Goal: Information Seeking & Learning: Learn about a topic

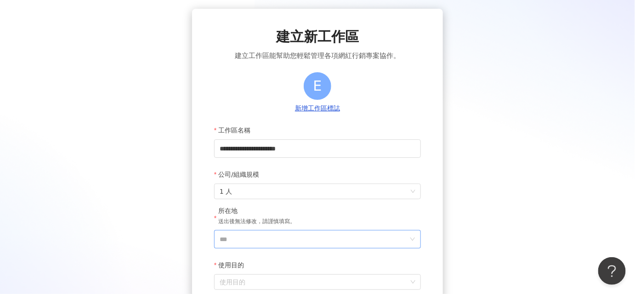
scroll to position [83, 0]
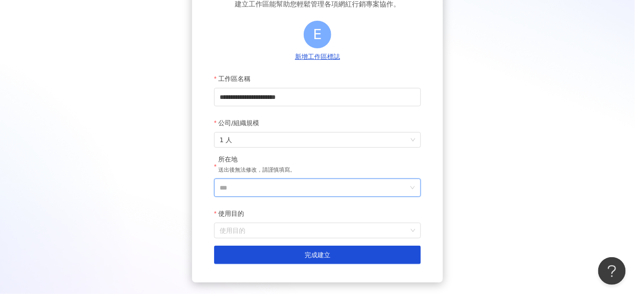
click at [271, 181] on input "***" at bounding box center [314, 187] width 188 height 17
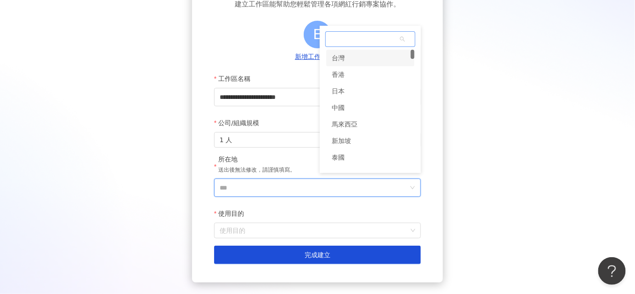
click at [349, 51] on div "台灣" at bounding box center [370, 58] width 88 height 17
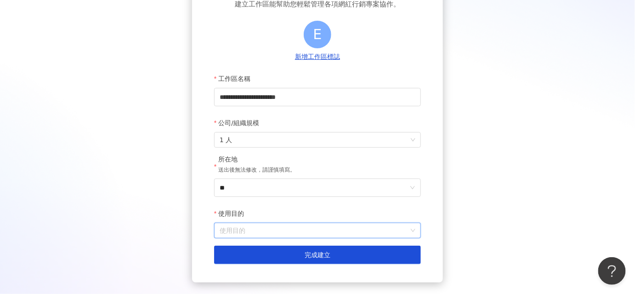
click at [266, 234] on input "使用目的" at bounding box center [318, 230] width 196 height 15
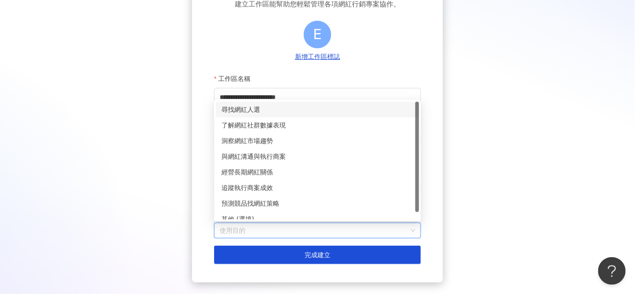
click at [251, 107] on div "尋找網紅人選" at bounding box center [317, 109] width 192 height 10
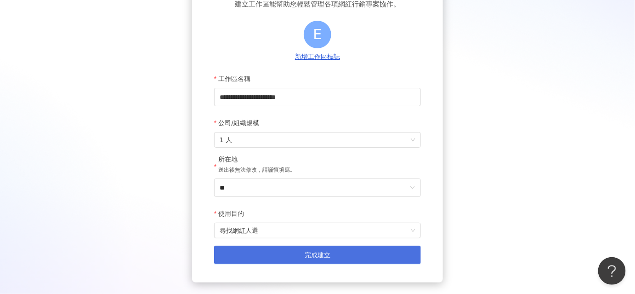
click at [318, 255] on span "完成建立" at bounding box center [318, 254] width 26 height 7
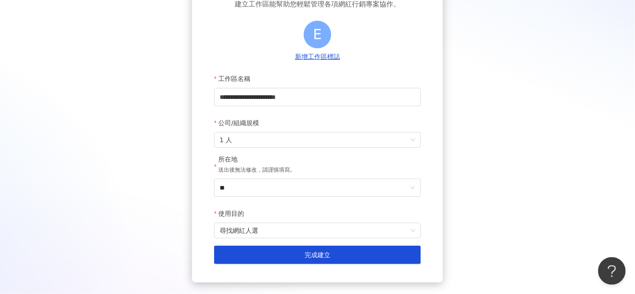
scroll to position [42, 0]
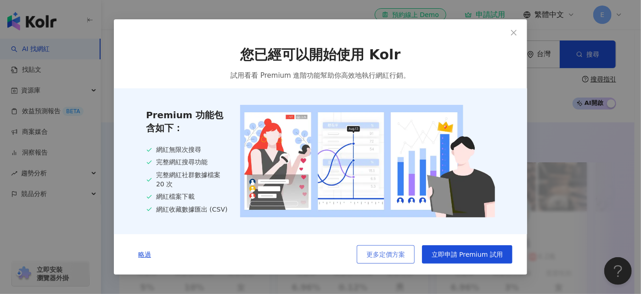
drag, startPoint x: 475, startPoint y: 257, endPoint x: 360, endPoint y: 252, distance: 115.4
click at [360, 252] on div "更多定價方案 立即申請 Premium 試用" at bounding box center [435, 254] width 156 height 18
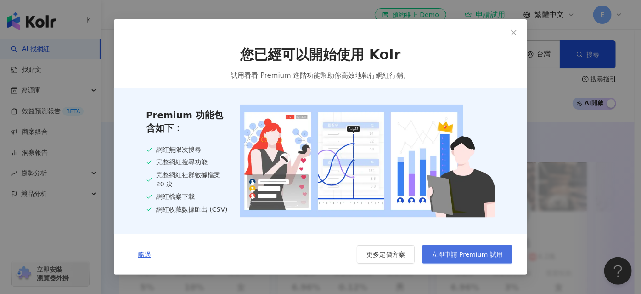
click at [456, 254] on span "立即申請 Premium 試用" at bounding box center [467, 253] width 71 height 7
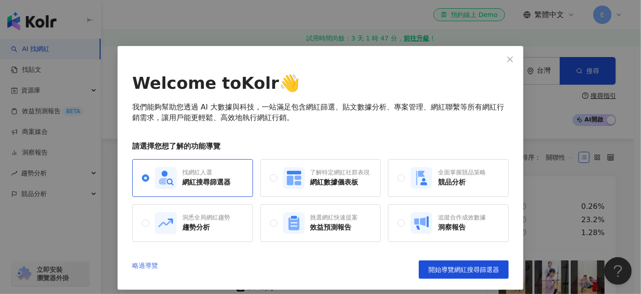
click at [136, 265] on link "略過導覽" at bounding box center [145, 269] width 26 height 18
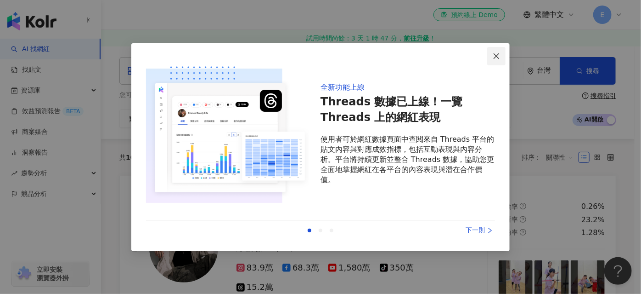
click at [497, 52] on icon "close" at bounding box center [496, 55] width 7 height 7
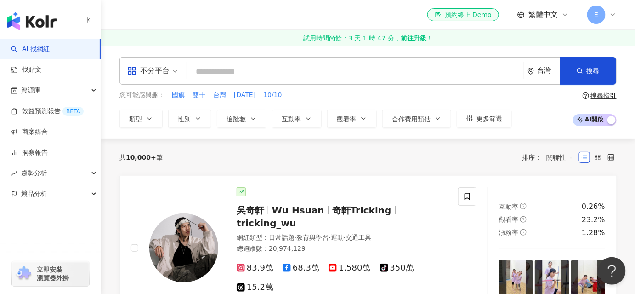
click at [212, 71] on input "search" at bounding box center [355, 71] width 329 height 17
paste input "****"
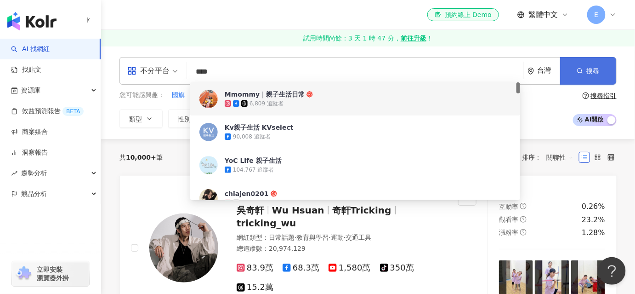
type input "****"
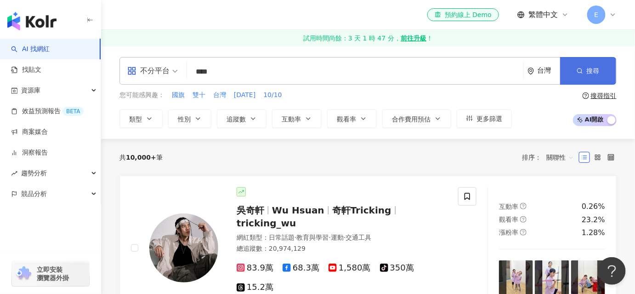
click at [599, 71] on span "搜尋" at bounding box center [593, 70] width 13 height 7
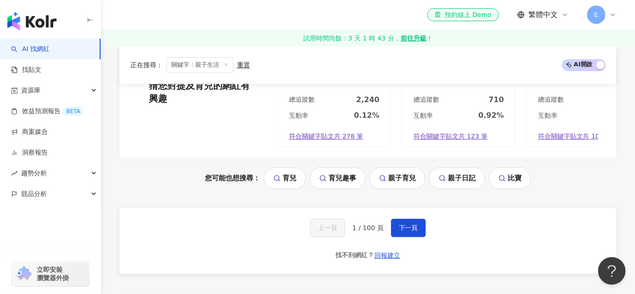
scroll to position [1775, 0]
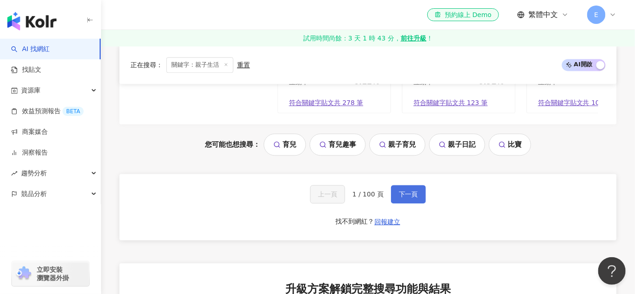
click at [412, 190] on span "下一頁" at bounding box center [408, 193] width 19 height 7
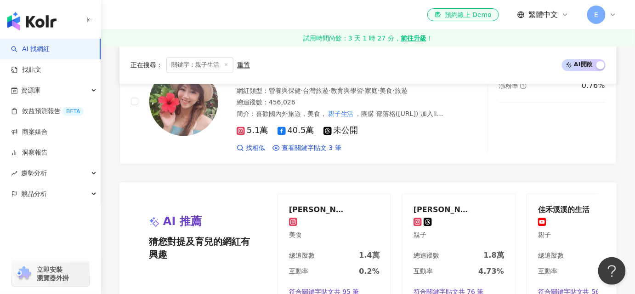
scroll to position [1850, 0]
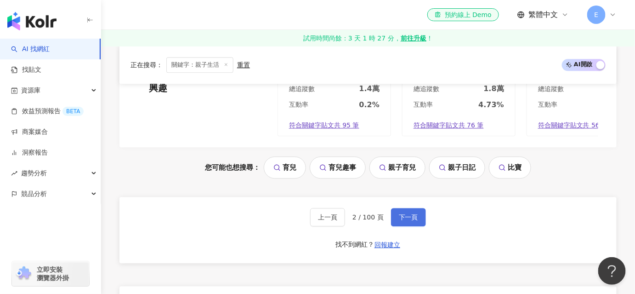
click at [407, 213] on span "下一頁" at bounding box center [408, 216] width 19 height 7
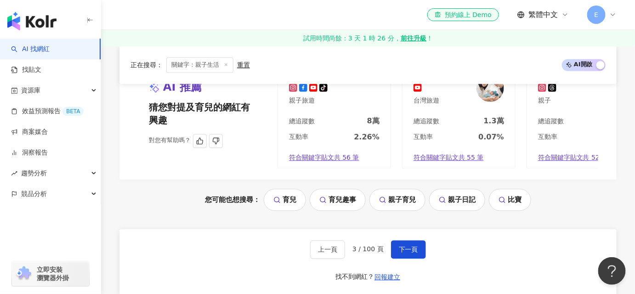
scroll to position [1794, 0]
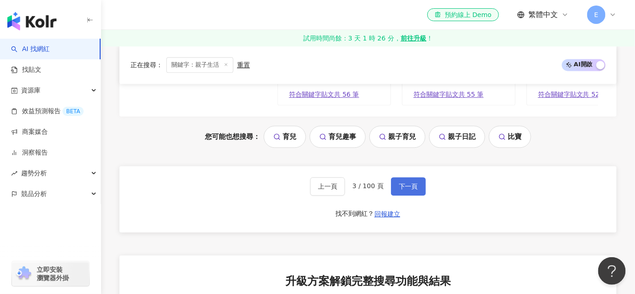
click at [400, 182] on span "下一頁" at bounding box center [408, 185] width 19 height 7
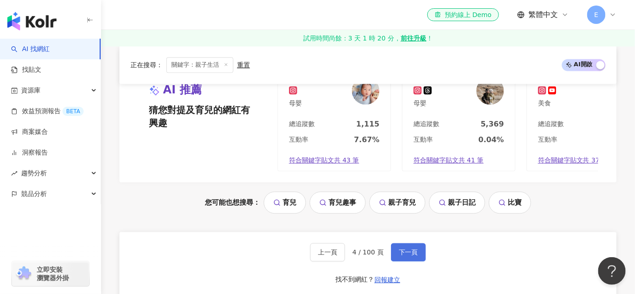
scroll to position [1757, 0]
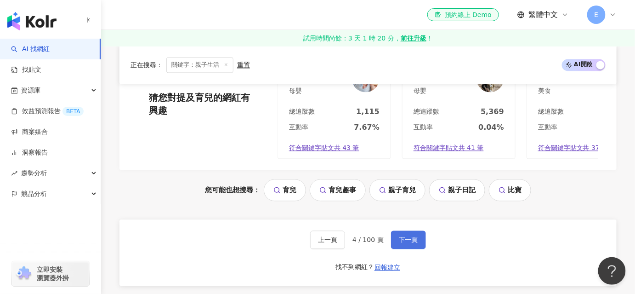
click at [399, 236] on span "下一頁" at bounding box center [408, 239] width 19 height 7
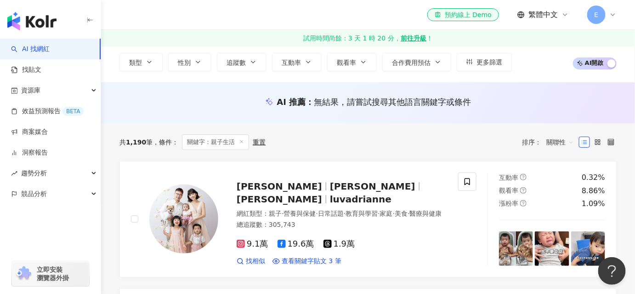
scroll to position [54, 0]
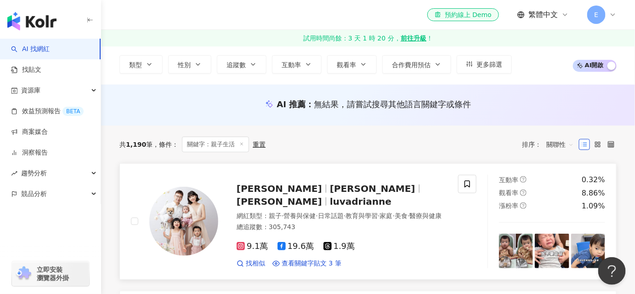
click at [330, 186] on span "Adrianne Lu" at bounding box center [372, 188] width 85 height 11
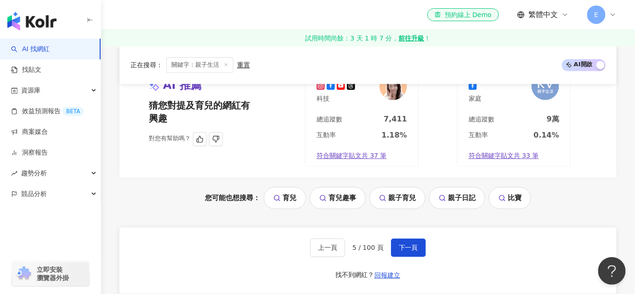
scroll to position [1850, 0]
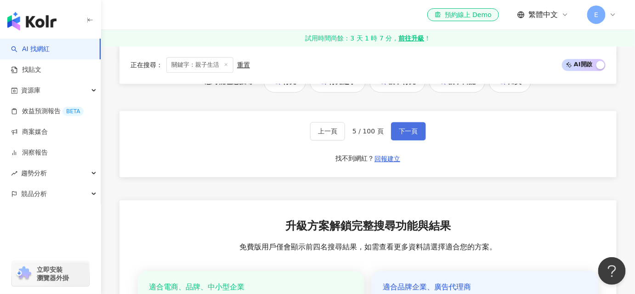
click at [409, 135] on span "下一頁" at bounding box center [408, 130] width 19 height 7
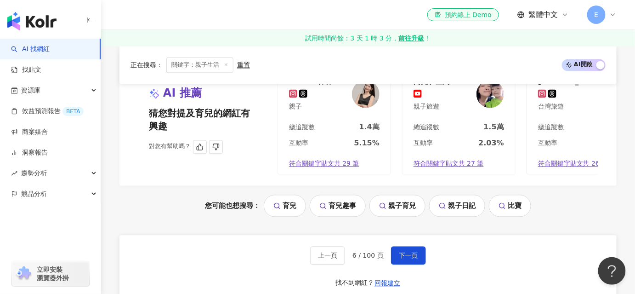
scroll to position [1795, 0]
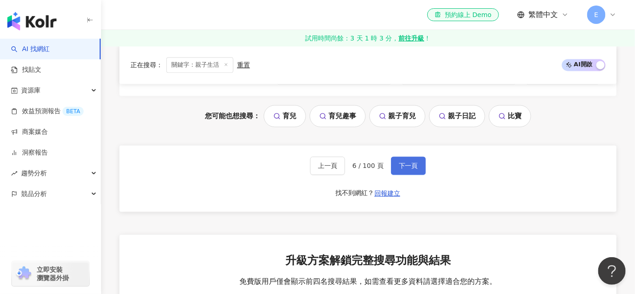
click at [407, 166] on span "下一頁" at bounding box center [408, 165] width 19 height 7
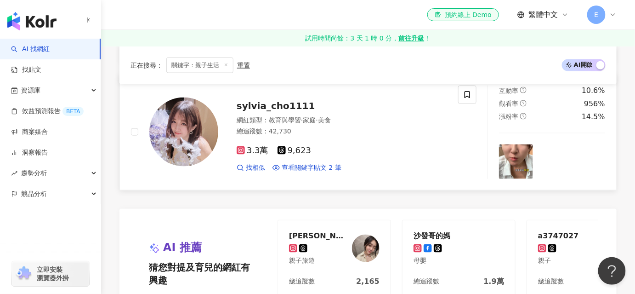
scroll to position [1628, 0]
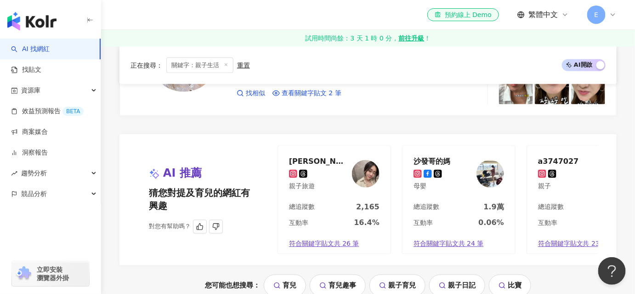
click at [314, 157] on div "瑄瑄🖐🏻三斤媽" at bounding box center [319, 161] width 60 height 9
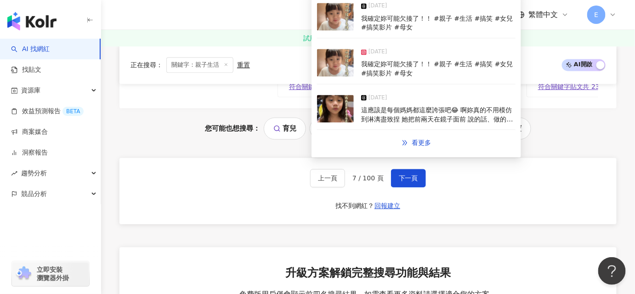
scroll to position [1796, 0]
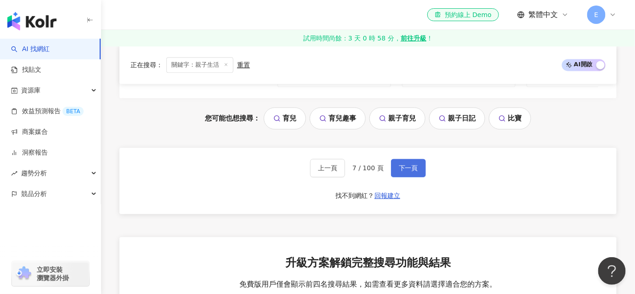
click at [399, 164] on span "下一頁" at bounding box center [408, 167] width 19 height 7
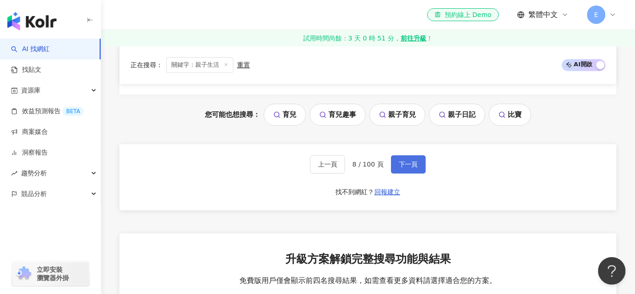
click at [409, 160] on span "下一頁" at bounding box center [408, 163] width 19 height 7
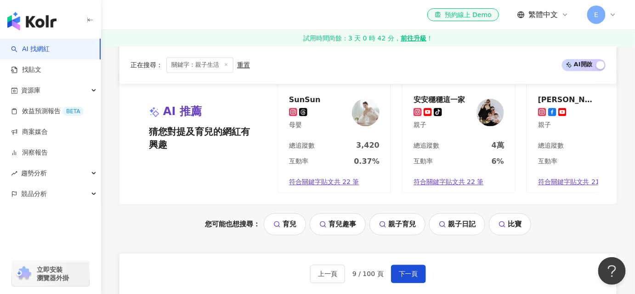
scroll to position [1754, 0]
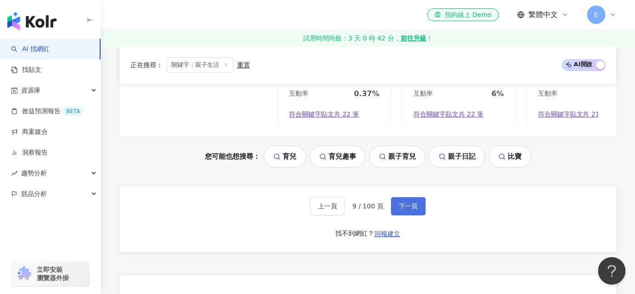
click at [404, 203] on span "下一頁" at bounding box center [408, 205] width 19 height 7
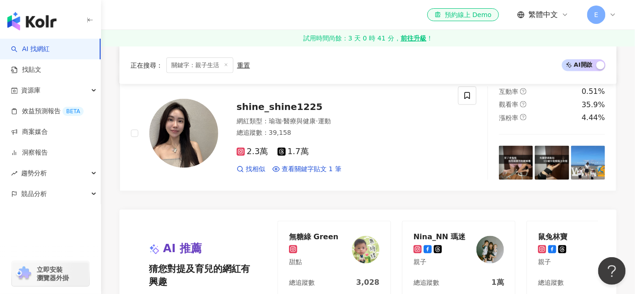
scroll to position [1665, 0]
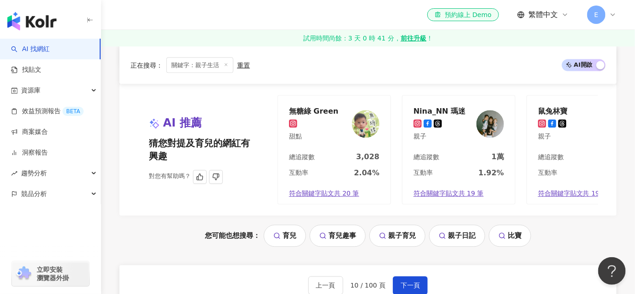
drag, startPoint x: 310, startPoint y: 107, endPoint x: 433, endPoint y: 107, distance: 123.1
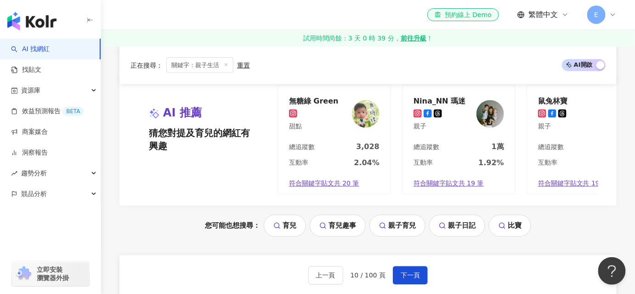
scroll to position [1749, 0]
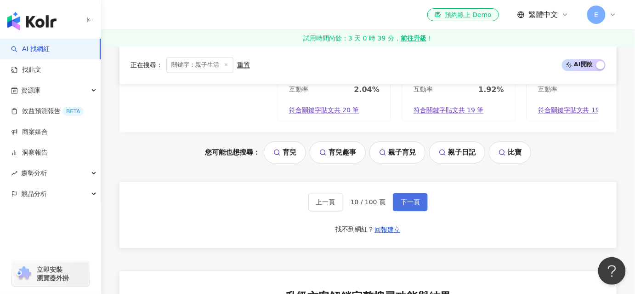
click at [401, 204] on span "下一頁" at bounding box center [410, 201] width 19 height 7
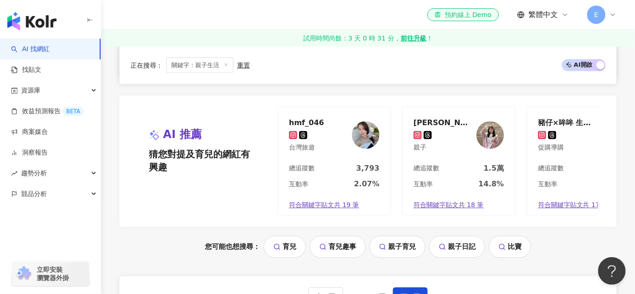
scroll to position [1712, 0]
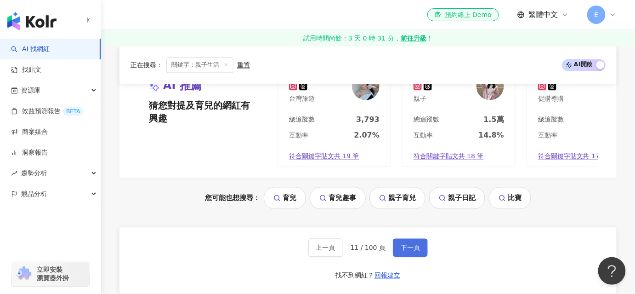
click at [403, 244] on span "下一頁" at bounding box center [410, 247] width 19 height 7
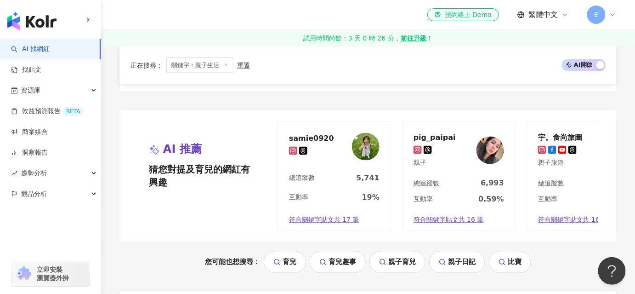
scroll to position [1762, 0]
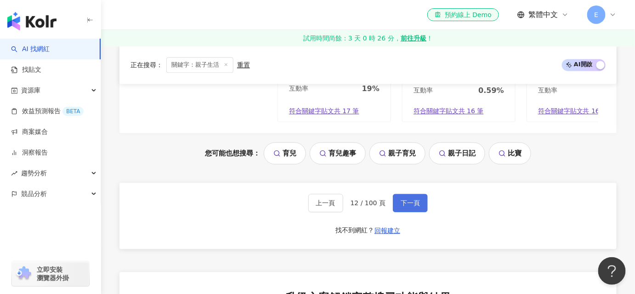
click at [417, 208] on button "下一頁" at bounding box center [410, 202] width 35 height 18
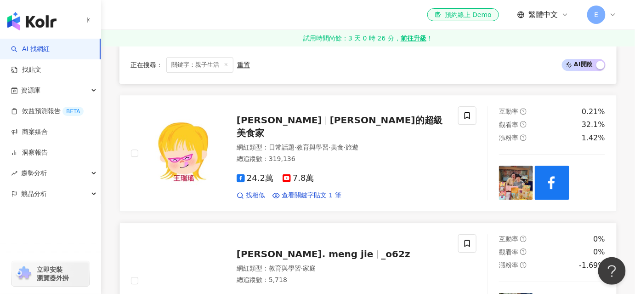
scroll to position [761, 0]
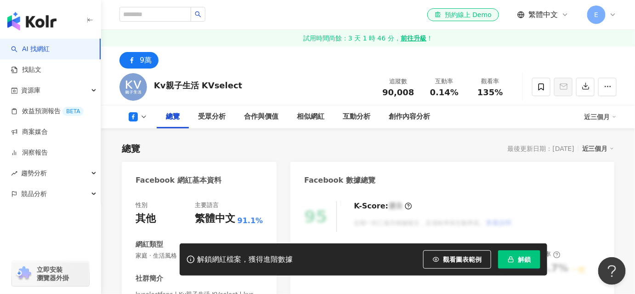
scroll to position [83, 0]
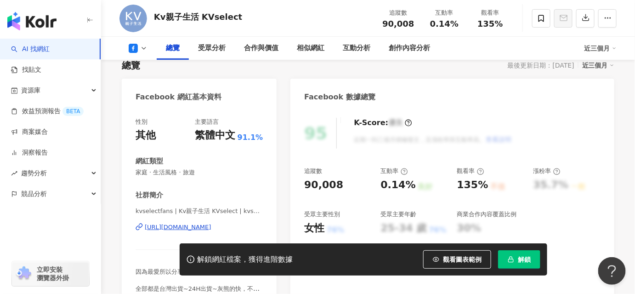
click at [211, 227] on div "https://www.facebook.com/469380599846251" at bounding box center [178, 227] width 67 height 8
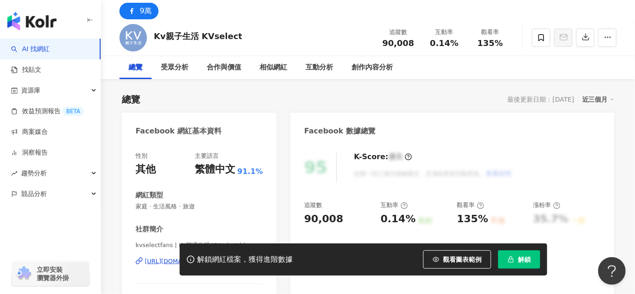
scroll to position [0, 0]
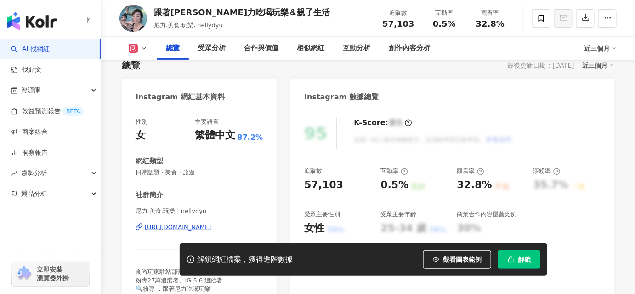
scroll to position [167, 0]
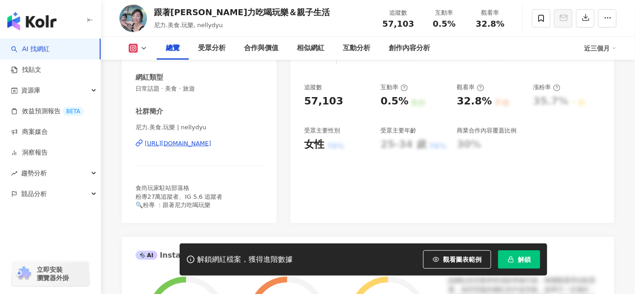
click at [196, 142] on div "https://www.instagram.com/nellydyu/" at bounding box center [178, 143] width 67 height 8
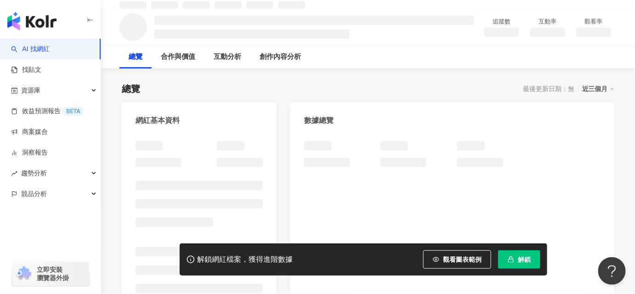
scroll to position [83, 0]
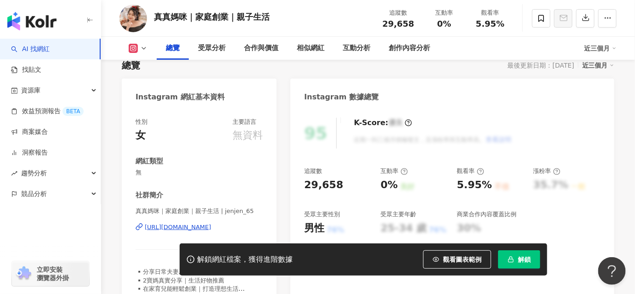
scroll to position [125, 0]
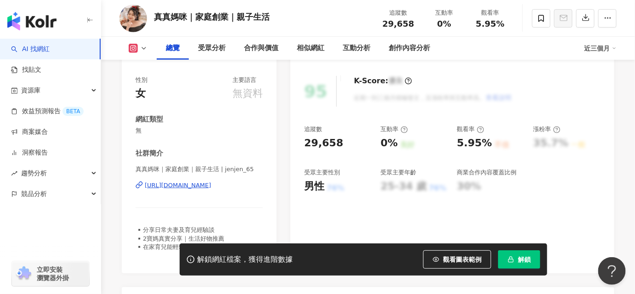
click at [203, 185] on div "https://www.instagram.com/jenjen_65/" at bounding box center [178, 185] width 67 height 8
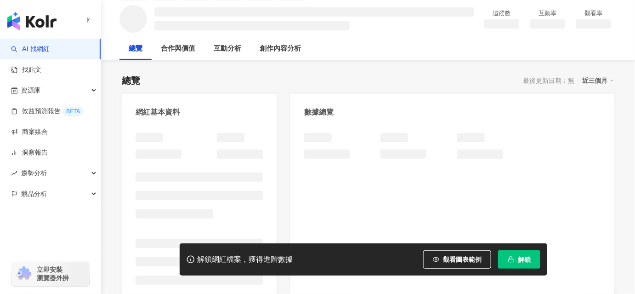
scroll to position [125, 0]
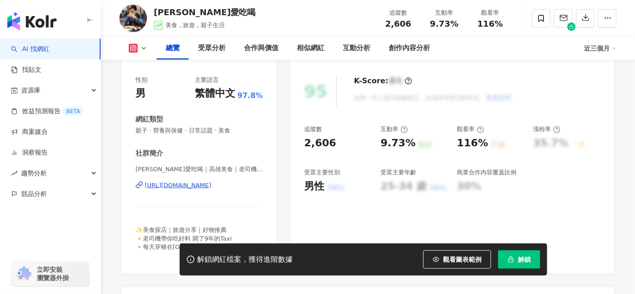
click at [209, 188] on div "https://www.instagram.com/akai_loveeat/" at bounding box center [178, 185] width 67 height 8
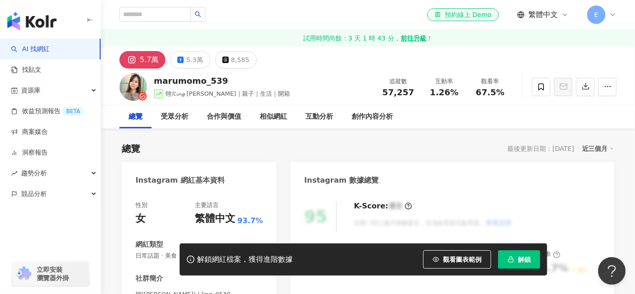
scroll to position [125, 0]
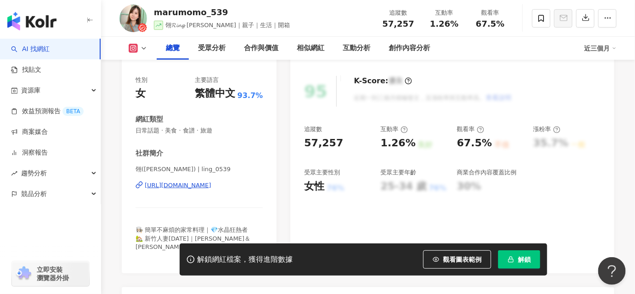
click at [187, 184] on div "https://www.instagram.com/ling_0539/" at bounding box center [178, 185] width 67 height 8
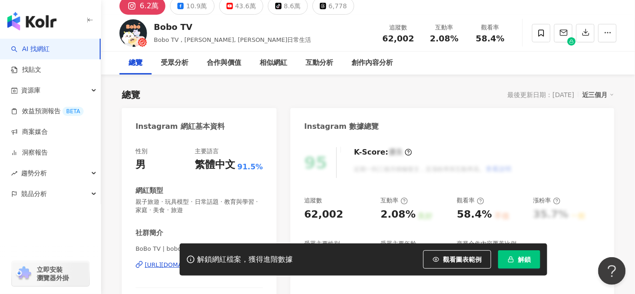
scroll to position [125, 0]
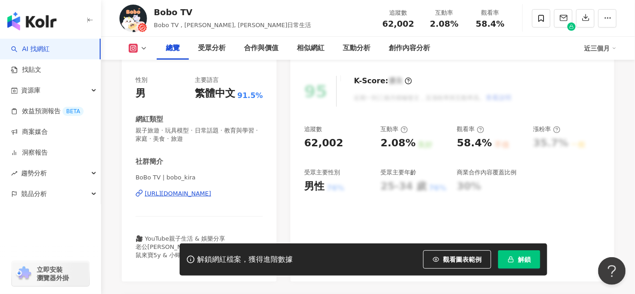
click at [195, 193] on div "https://www.instagram.com/bobo_kira/" at bounding box center [178, 193] width 67 height 8
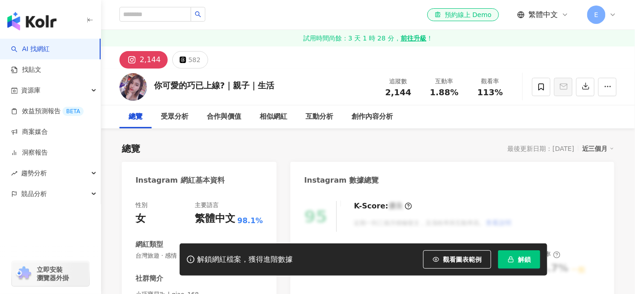
scroll to position [83, 0]
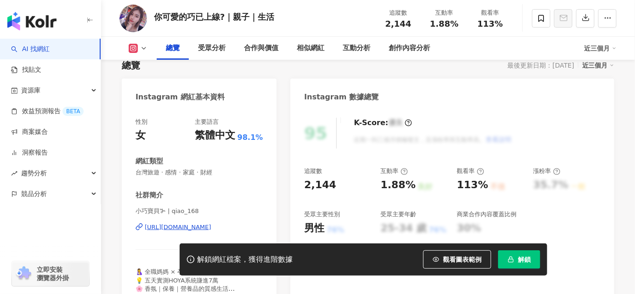
click at [156, 225] on div "[URL][DOMAIN_NAME]" at bounding box center [178, 227] width 67 height 8
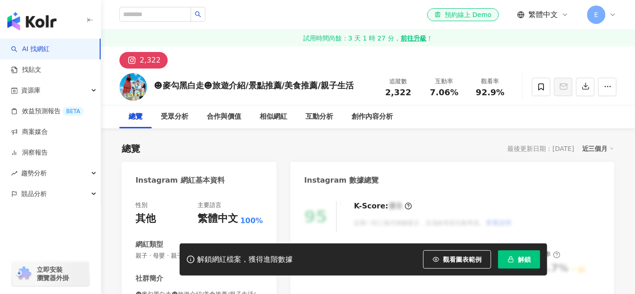
scroll to position [125, 0]
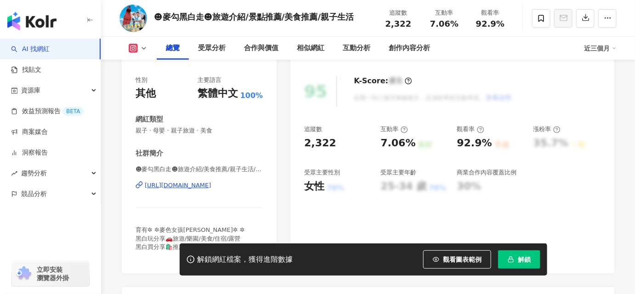
click at [185, 185] on div "https://www.instagram.com/maigobw_2023/" at bounding box center [178, 185] width 67 height 8
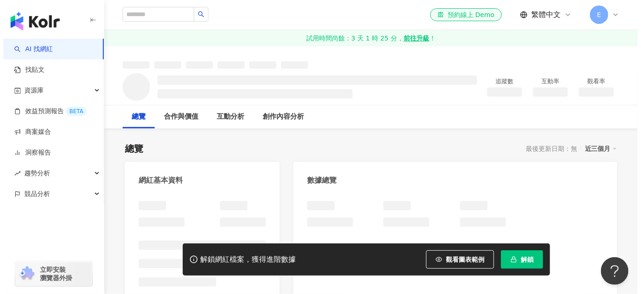
scroll to position [167, 0]
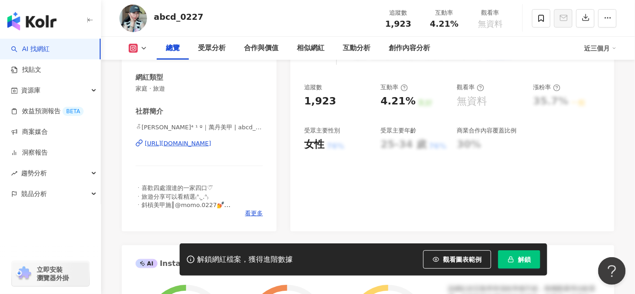
click at [191, 143] on div "https://www.instagram.com/abcd_0227/" at bounding box center [178, 143] width 67 height 8
click at [250, 214] on span "看更多" at bounding box center [254, 213] width 18 height 8
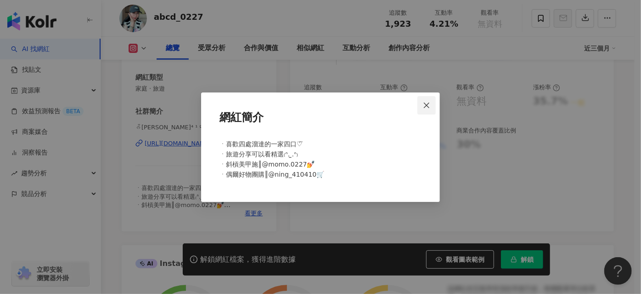
click at [424, 106] on icon "close" at bounding box center [426, 105] width 7 height 7
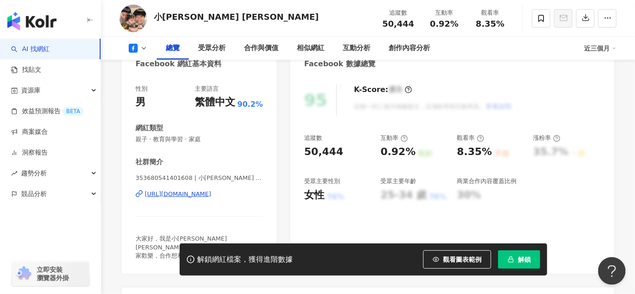
scroll to position [167, 0]
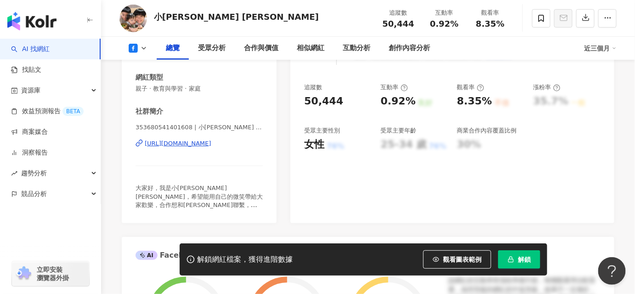
click at [196, 141] on div "https://www.facebook.com/353680541401608" at bounding box center [178, 143] width 67 height 8
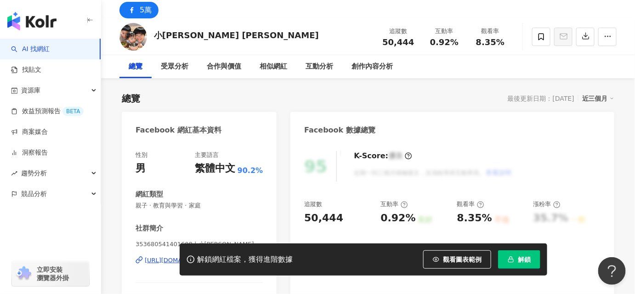
scroll to position [0, 0]
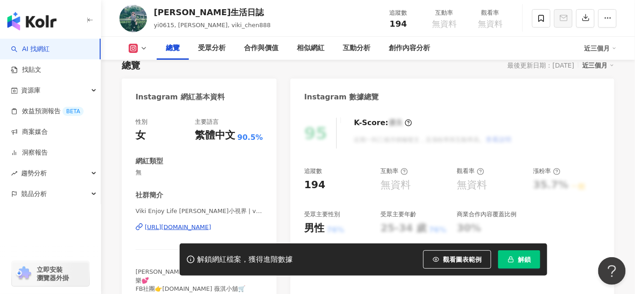
click at [191, 228] on div "[URL][DOMAIN_NAME]" at bounding box center [178, 227] width 67 height 8
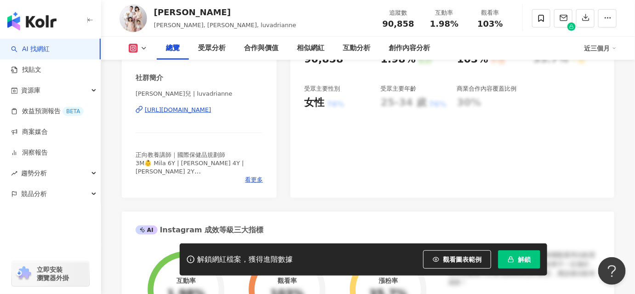
drag, startPoint x: 229, startPoint y: 178, endPoint x: 170, endPoint y: 152, distance: 64.6
click at [170, 114] on div "https://www.instagram.com/luvadrianne/" at bounding box center [178, 110] width 67 height 8
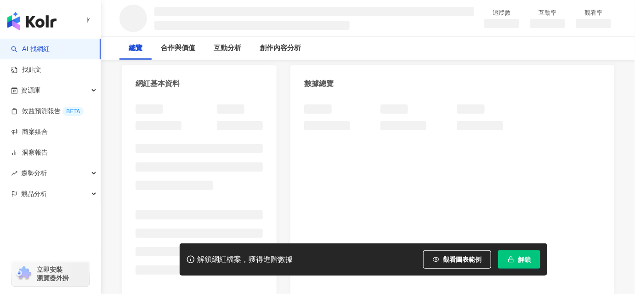
scroll to position [167, 0]
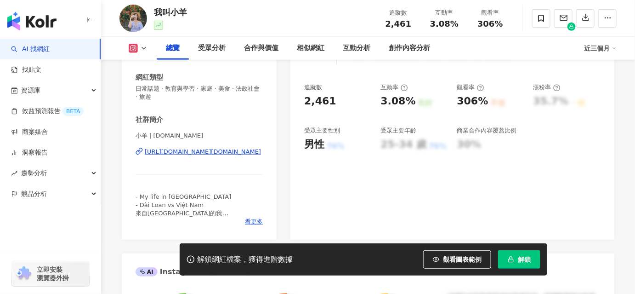
click at [181, 150] on div "[URL][DOMAIN_NAME][DOMAIN_NAME]" at bounding box center [203, 151] width 116 height 8
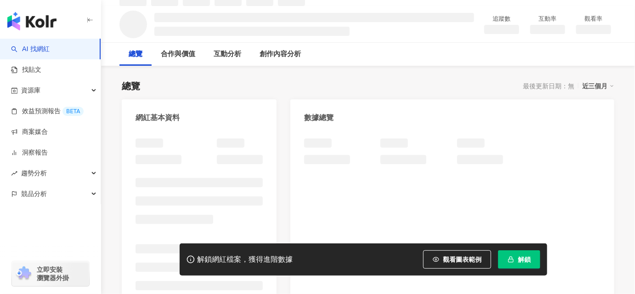
scroll to position [167, 0]
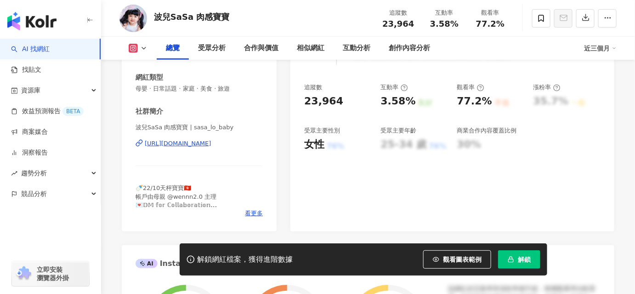
click at [178, 143] on div "https://www.instagram.com/sasa_lo_baby/" at bounding box center [178, 143] width 67 height 8
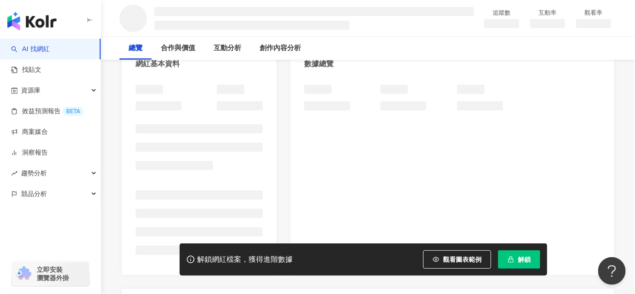
scroll to position [125, 0]
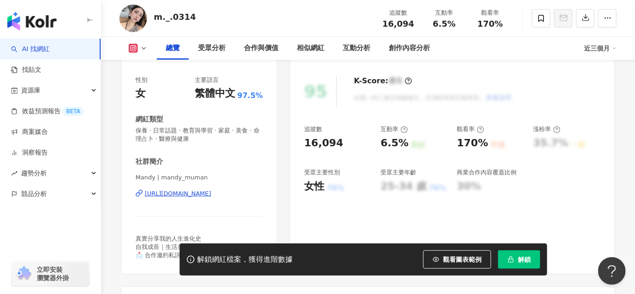
click at [192, 195] on div "[URL][DOMAIN_NAME]" at bounding box center [178, 193] width 67 height 8
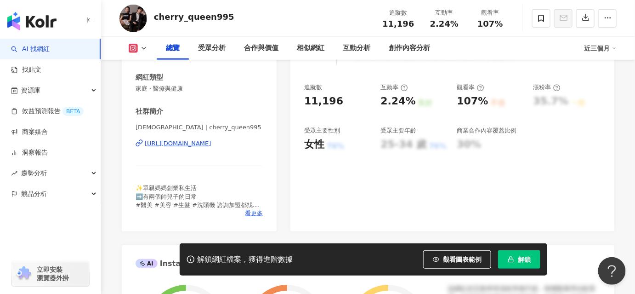
click at [194, 143] on div "https://www.instagram.com/cherry_queen995/" at bounding box center [178, 143] width 67 height 8
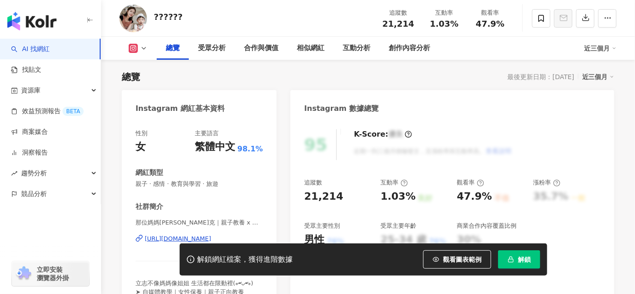
scroll to position [125, 0]
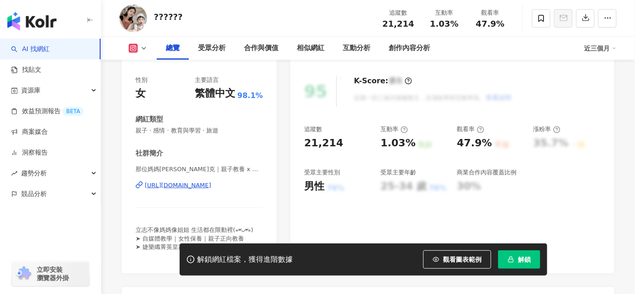
click at [182, 183] on div "https://www.instagram.com/clairetsaii_/" at bounding box center [178, 185] width 67 height 8
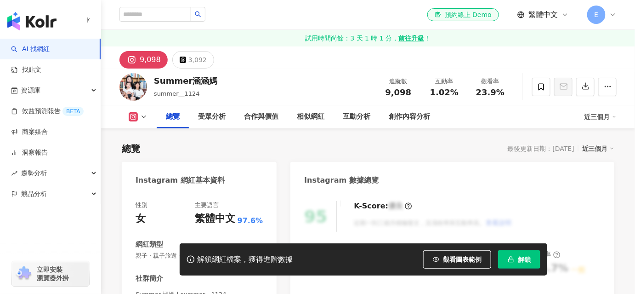
scroll to position [167, 0]
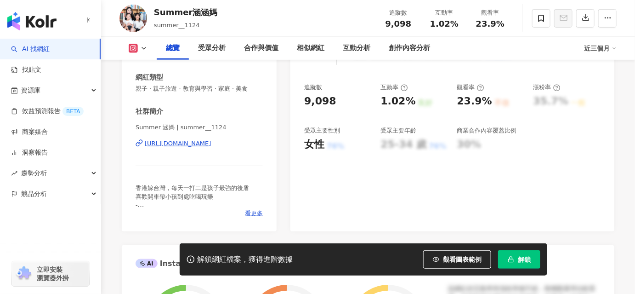
click at [194, 141] on div "https://www.instagram.com/summer__1124/" at bounding box center [178, 143] width 67 height 8
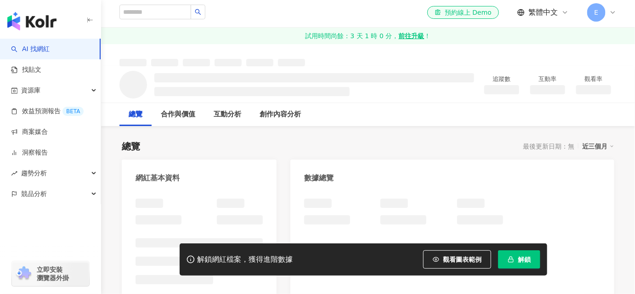
scroll to position [167, 0]
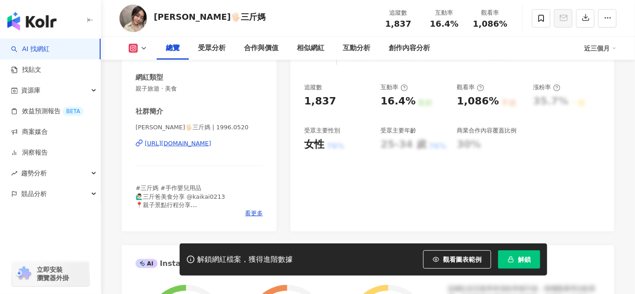
click at [198, 145] on div "[URL][DOMAIN_NAME]" at bounding box center [178, 143] width 67 height 8
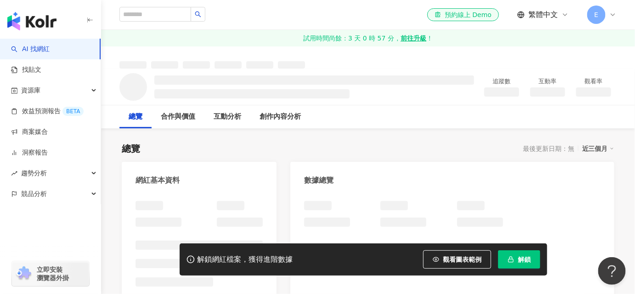
scroll to position [167, 0]
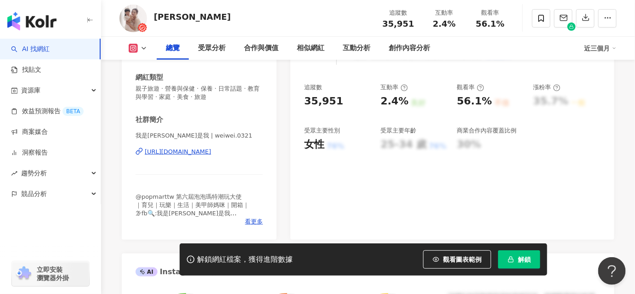
click at [187, 152] on div "https://www.instagram.com/weiwei.0321/" at bounding box center [178, 151] width 67 height 8
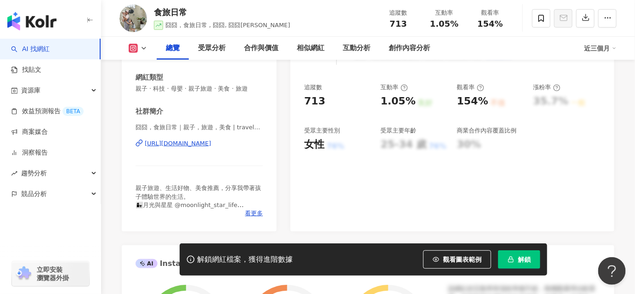
click at [187, 143] on div "https://www.instagram.com/travelwithjj/" at bounding box center [178, 143] width 67 height 8
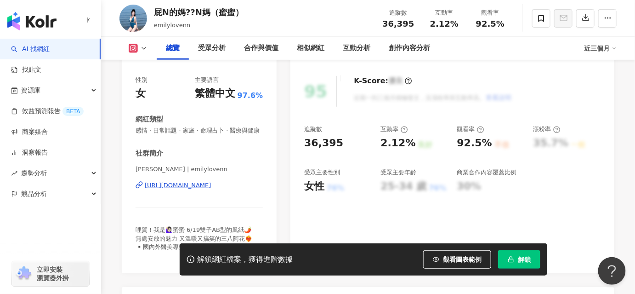
scroll to position [209, 0]
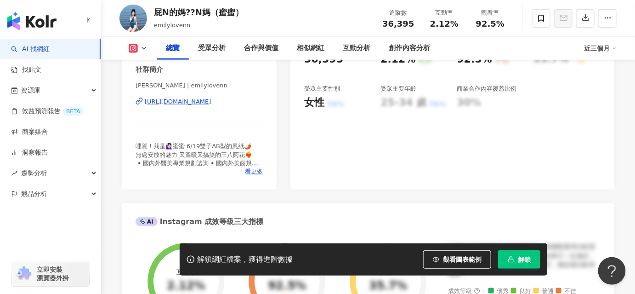
click at [193, 106] on div "https://www.instagram.com/emilylovenn/" at bounding box center [178, 101] width 67 height 8
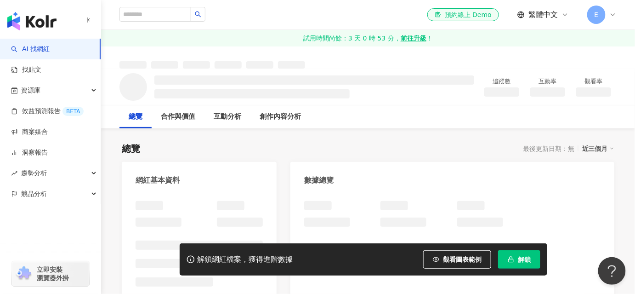
scroll to position [125, 0]
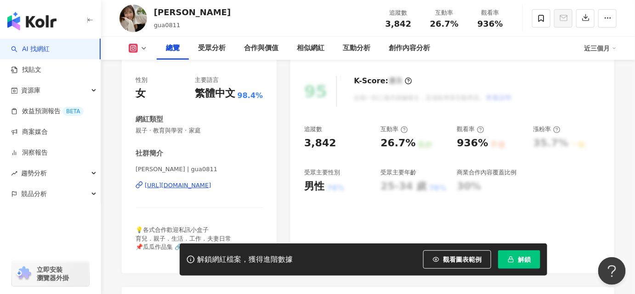
click at [206, 183] on div "https://www.instagram.com/gua0811/" at bounding box center [178, 185] width 67 height 8
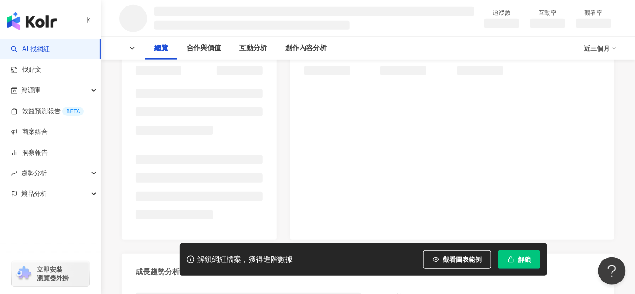
scroll to position [209, 0]
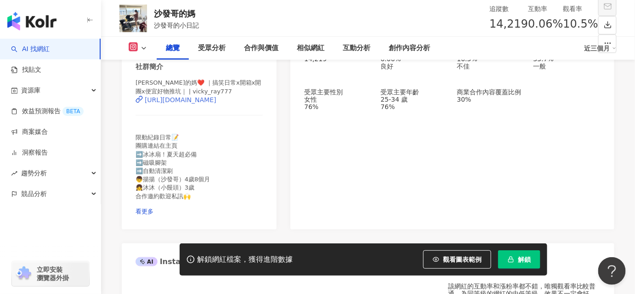
click at [197, 102] on div "https://www.instagram.com/vicky_ray777/" at bounding box center [181, 99] width 72 height 7
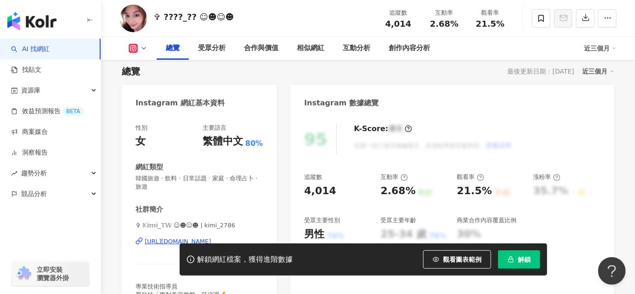
scroll to position [125, 0]
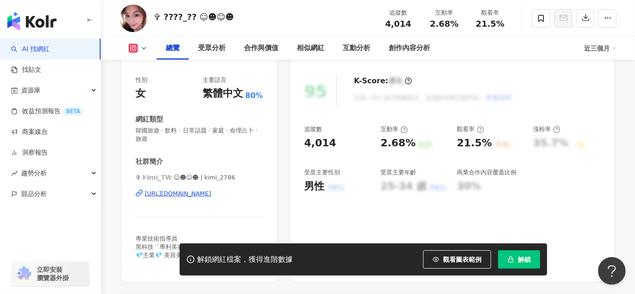
click at [198, 196] on div "https://www.instagram.com/kimi_2786/" at bounding box center [178, 193] width 67 height 8
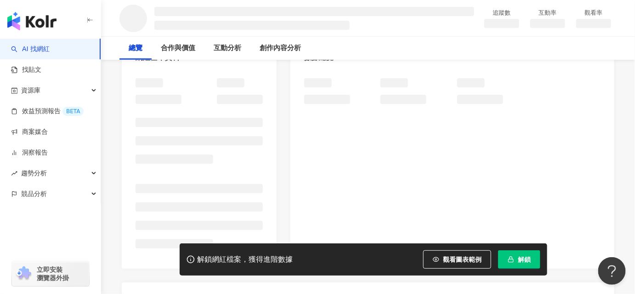
scroll to position [125, 0]
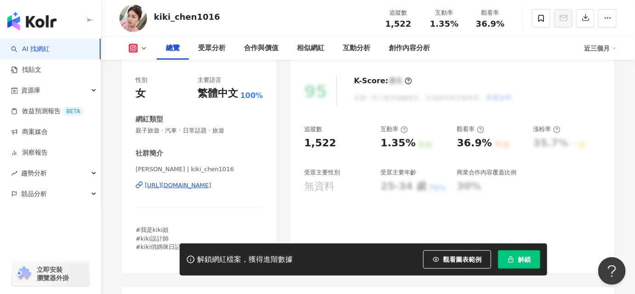
click at [177, 185] on div "https://www.instagram.com/kiki_chen1016/" at bounding box center [178, 185] width 67 height 8
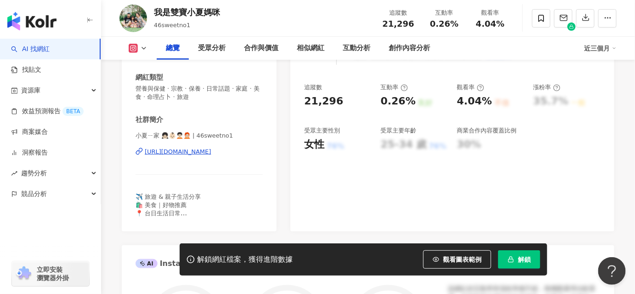
click at [203, 151] on div "https://www.instagram.com/46sweetno1/" at bounding box center [178, 151] width 67 height 8
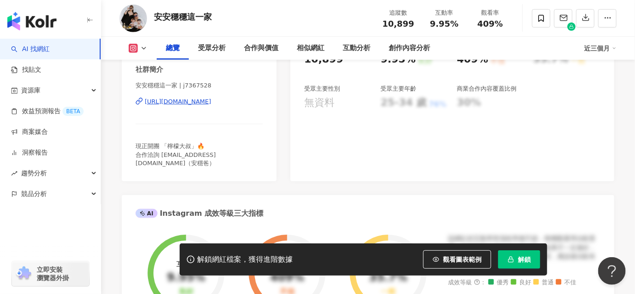
click at [190, 99] on div "https://www.instagram.com/j7367528/" at bounding box center [178, 101] width 67 height 8
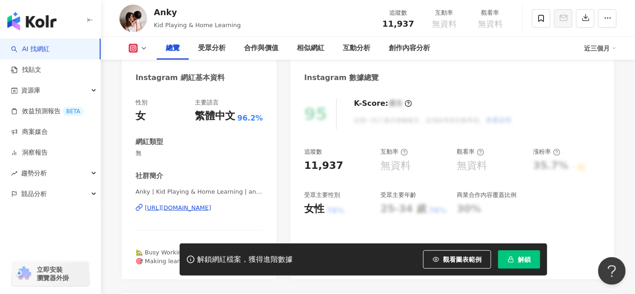
scroll to position [83, 0]
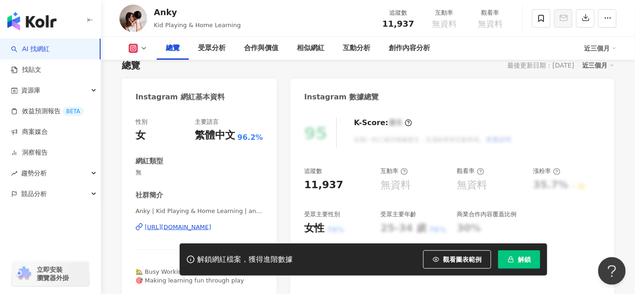
click at [195, 223] on div "https://www.instagram.com/ankyankyyy/" at bounding box center [178, 227] width 67 height 8
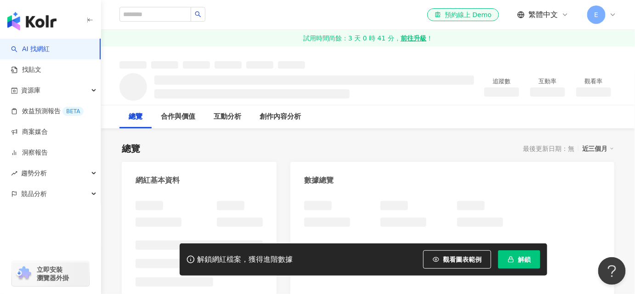
scroll to position [167, 0]
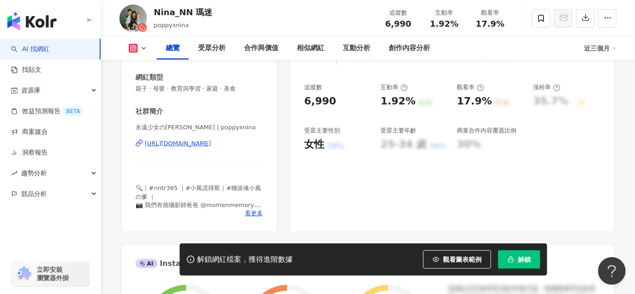
click at [184, 141] on div "https://www.instagram.com/poppyxnina/" at bounding box center [178, 143] width 67 height 8
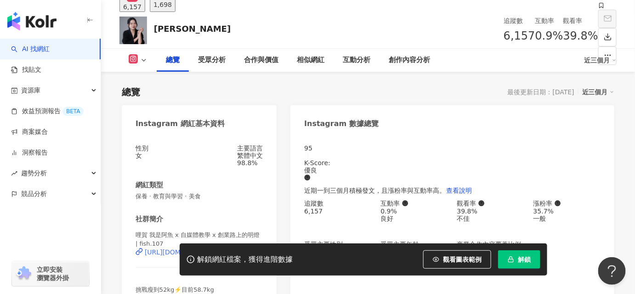
scroll to position [41, 0]
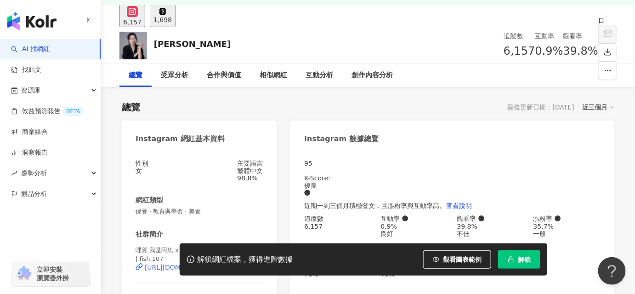
click at [215, 263] on div "https://www.instagram.com/fish.107/" at bounding box center [181, 266] width 72 height 7
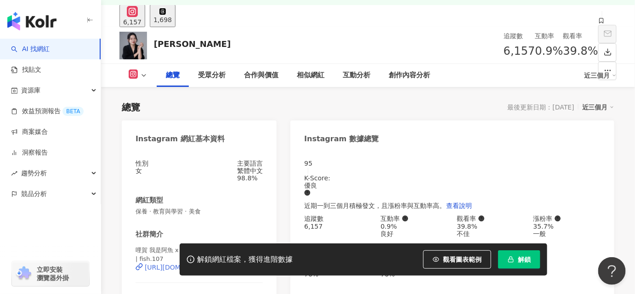
scroll to position [209, 0]
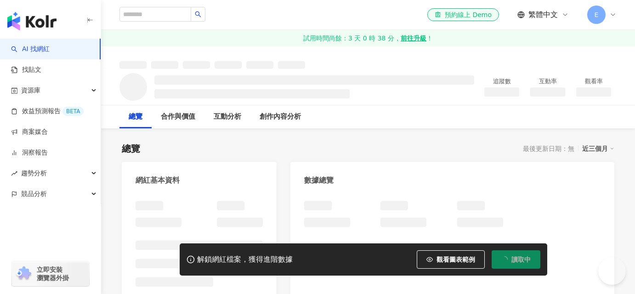
scroll to position [167, 0]
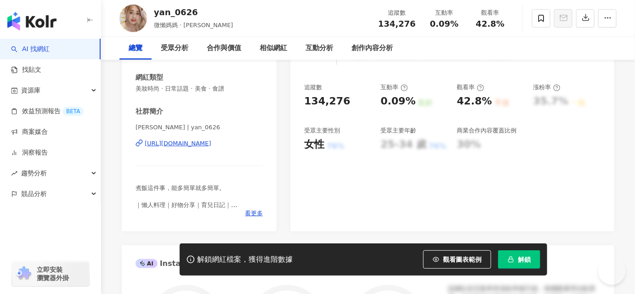
scroll to position [167, 0]
click at [193, 143] on div "[URL][DOMAIN_NAME]" at bounding box center [178, 143] width 67 height 8
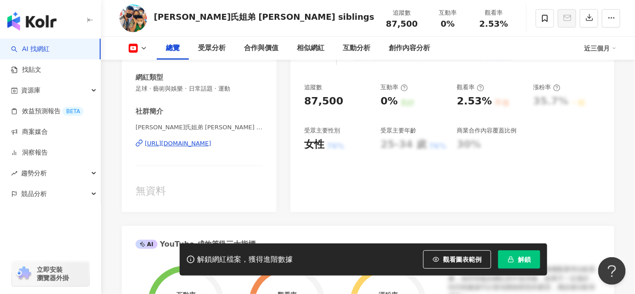
click at [195, 144] on div "[URL][DOMAIN_NAME]" at bounding box center [178, 143] width 67 height 8
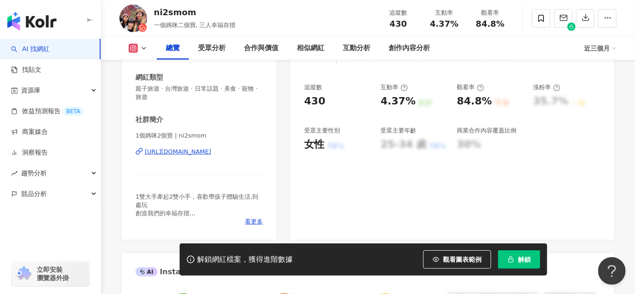
click at [199, 152] on div "https://www.instagram.com/ni2smom/" at bounding box center [178, 151] width 67 height 8
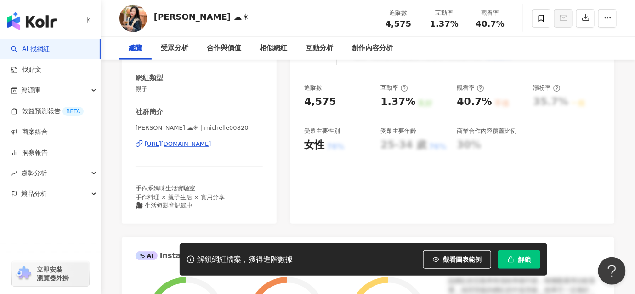
scroll to position [167, 0]
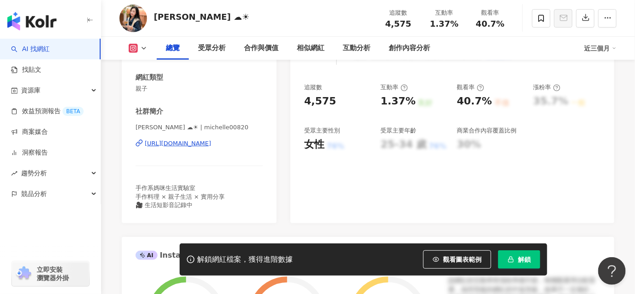
click at [192, 143] on div "[URL][DOMAIN_NAME]" at bounding box center [178, 143] width 67 height 8
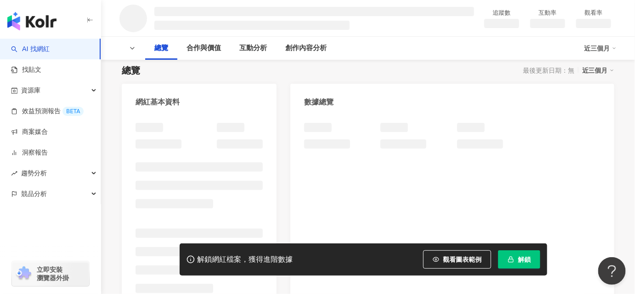
scroll to position [83, 0]
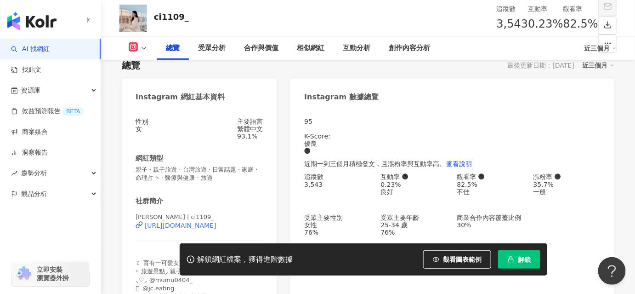
click at [199, 229] on div "[URL][DOMAIN_NAME]" at bounding box center [181, 224] width 72 height 7
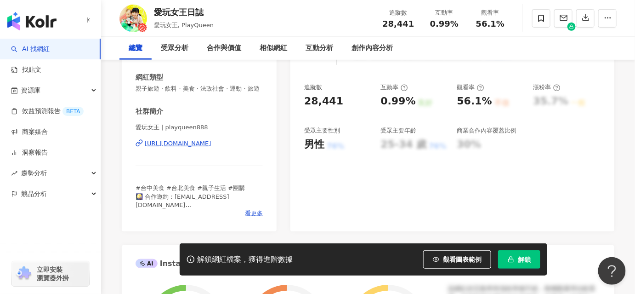
click at [207, 147] on div "https://www.instagram.com/playqueen888/" at bounding box center [178, 143] width 67 height 8
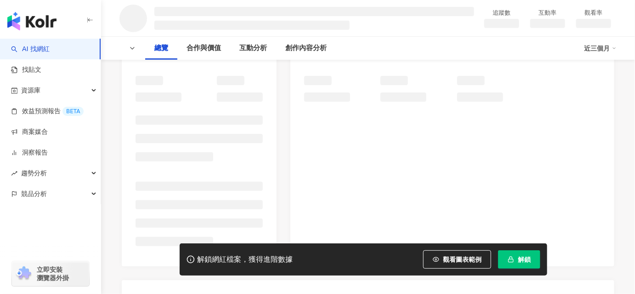
scroll to position [98, 0]
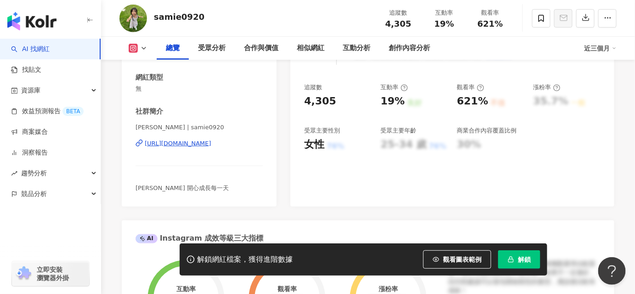
click at [204, 143] on div "https://www.instagram.com/samie0920/" at bounding box center [178, 143] width 67 height 8
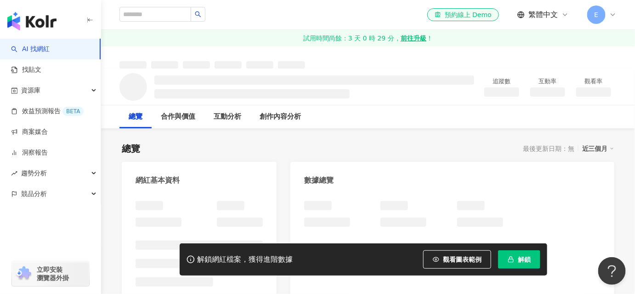
scroll to position [167, 0]
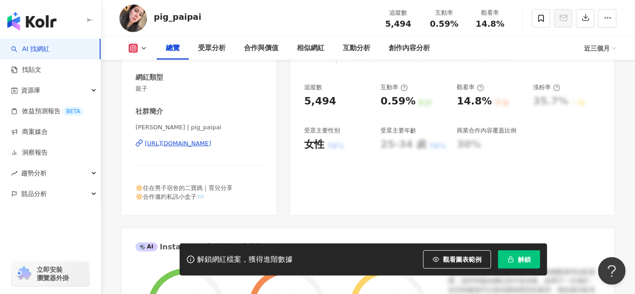
click at [192, 141] on div "https://www.instagram.com/pig_paipai/" at bounding box center [178, 143] width 67 height 8
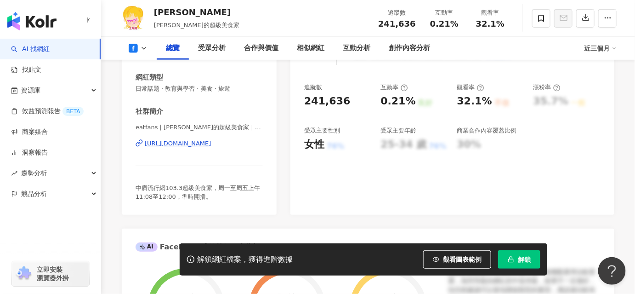
click at [203, 142] on div "[URL][DOMAIN_NAME]" at bounding box center [178, 143] width 67 height 8
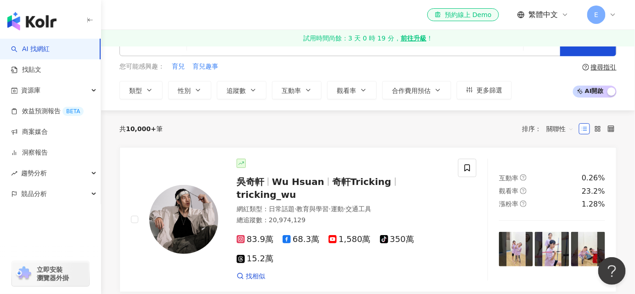
scroll to position [83, 0]
